Goal: Find specific page/section: Find specific page/section

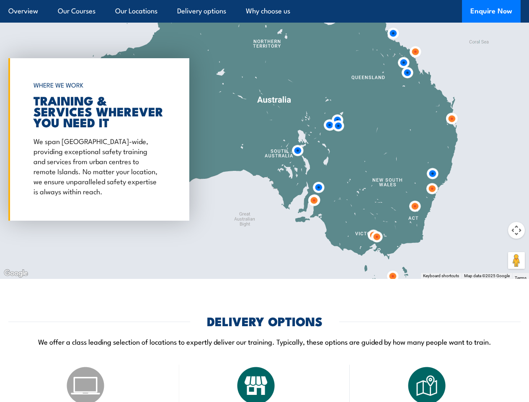
click at [264, 139] on div at bounding box center [264, 139] width 529 height 279
click at [415, 52] on img at bounding box center [415, 51] width 15 height 15
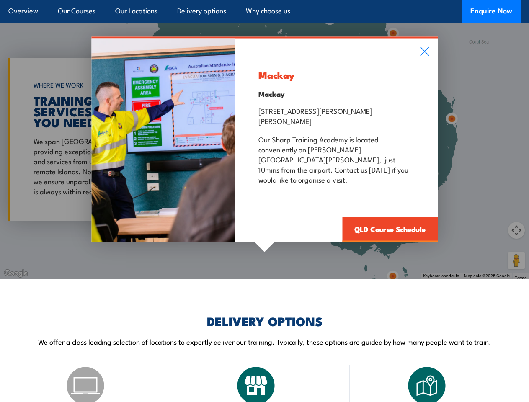
click at [318, 192] on p at bounding box center [336, 197] width 156 height 10
click at [393, 33] on div "Mackay Mackay [STREET_ADDRESS][PERSON_NAME][PERSON_NAME] Our [GEOGRAPHIC_DATA] …" at bounding box center [264, 139] width 529 height 279
click at [403, 62] on div "Mackay Mackay [STREET_ADDRESS][PERSON_NAME][PERSON_NAME] Our [GEOGRAPHIC_DATA] …" at bounding box center [336, 140] width 202 height 204
click at [338, 126] on div "Mackay Mackay [STREET_ADDRESS][PERSON_NAME][PERSON_NAME] Our [GEOGRAPHIC_DATA] …" at bounding box center [336, 140] width 202 height 204
click at [432, 173] on div "Mackay Mackay [STREET_ADDRESS][PERSON_NAME][PERSON_NAME] Our [GEOGRAPHIC_DATA] …" at bounding box center [336, 140] width 202 height 204
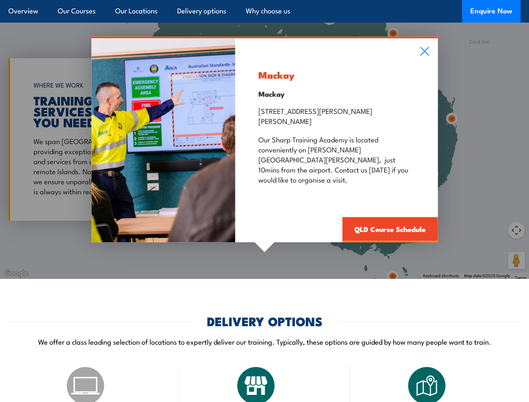
click at [407, 72] on div "Mackay Mackay [STREET_ADDRESS][PERSON_NAME][PERSON_NAME] Our [GEOGRAPHIC_DATA] …" at bounding box center [336, 140] width 202 height 204
